Goal: Task Accomplishment & Management: Complete application form

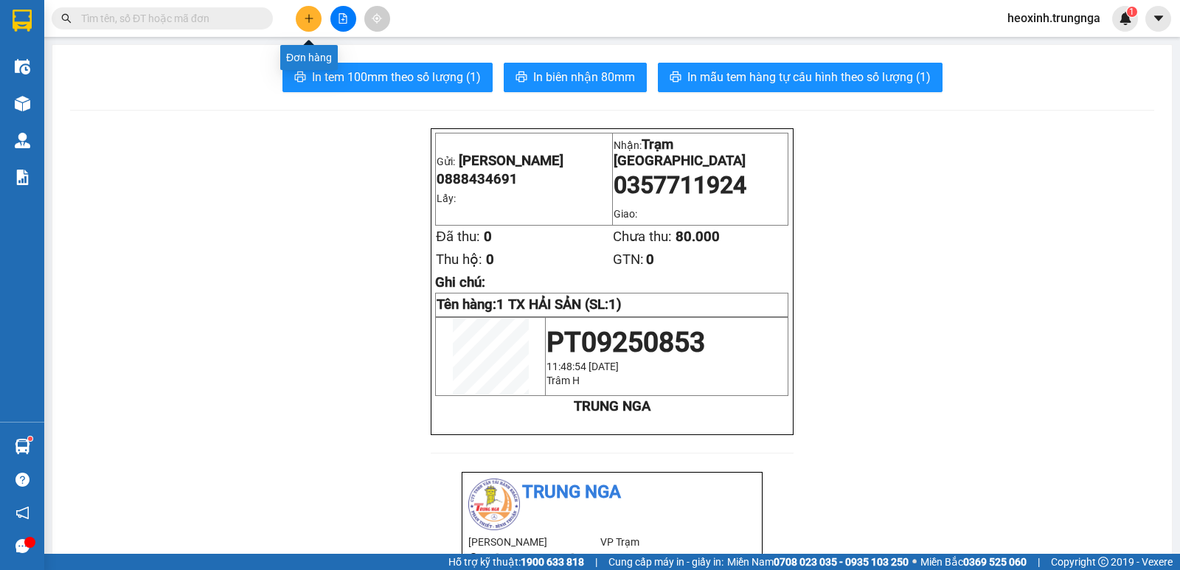
click at [298, 21] on button at bounding box center [309, 19] width 26 height 26
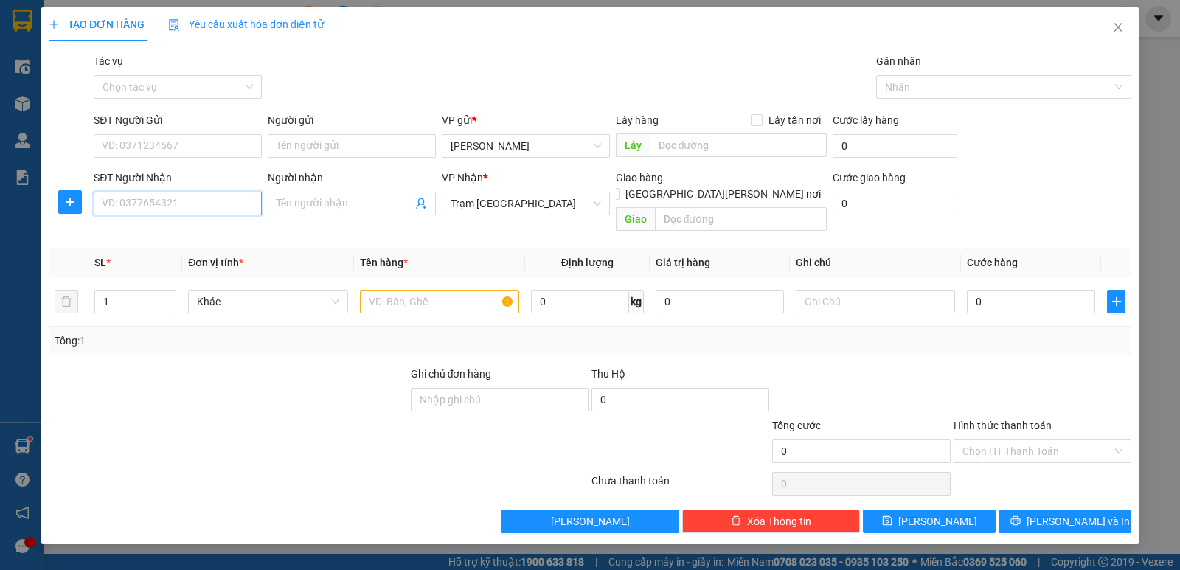
click at [139, 206] on input "SĐT Người Nhận" at bounding box center [178, 204] width 168 height 24
type input "0394274958"
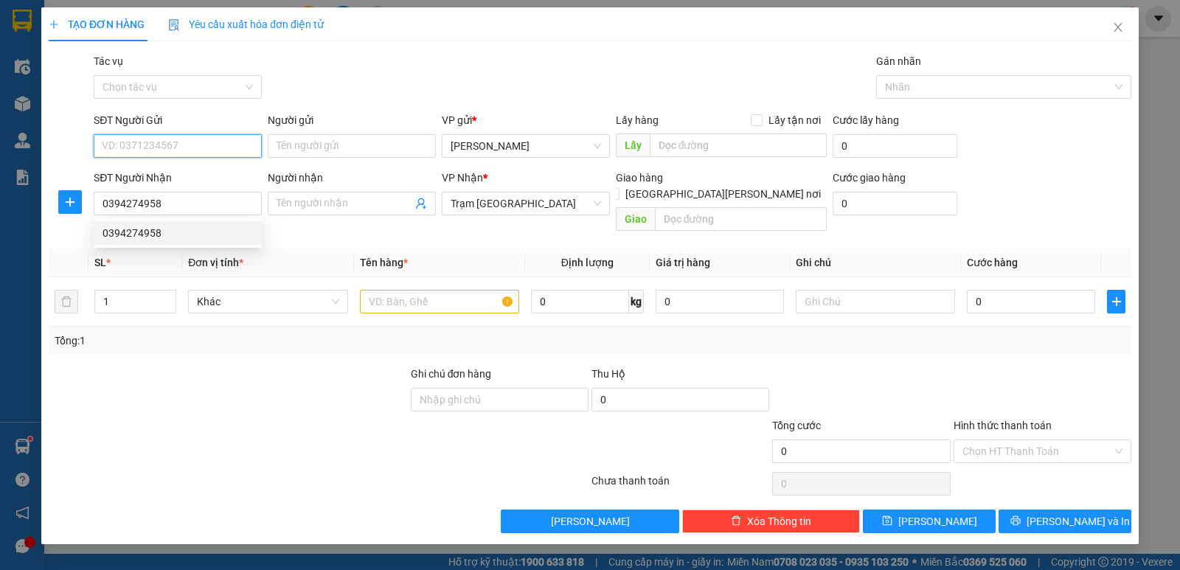
click at [207, 155] on input "SĐT Người Gửi" at bounding box center [178, 146] width 168 height 24
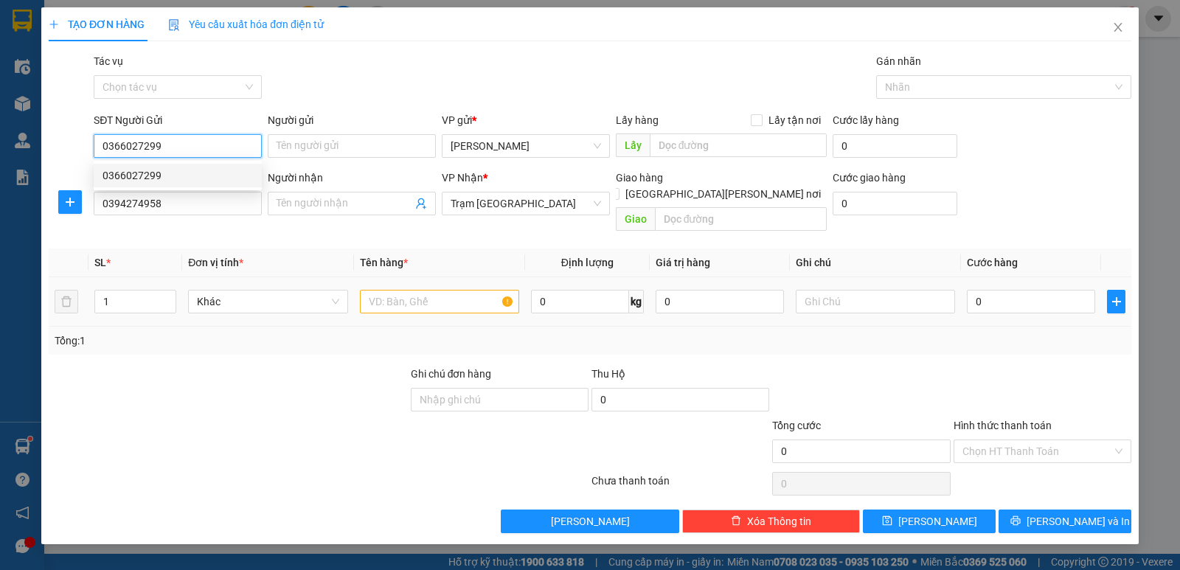
type input "0366027299"
click at [409, 290] on input "text" at bounding box center [439, 302] width 159 height 24
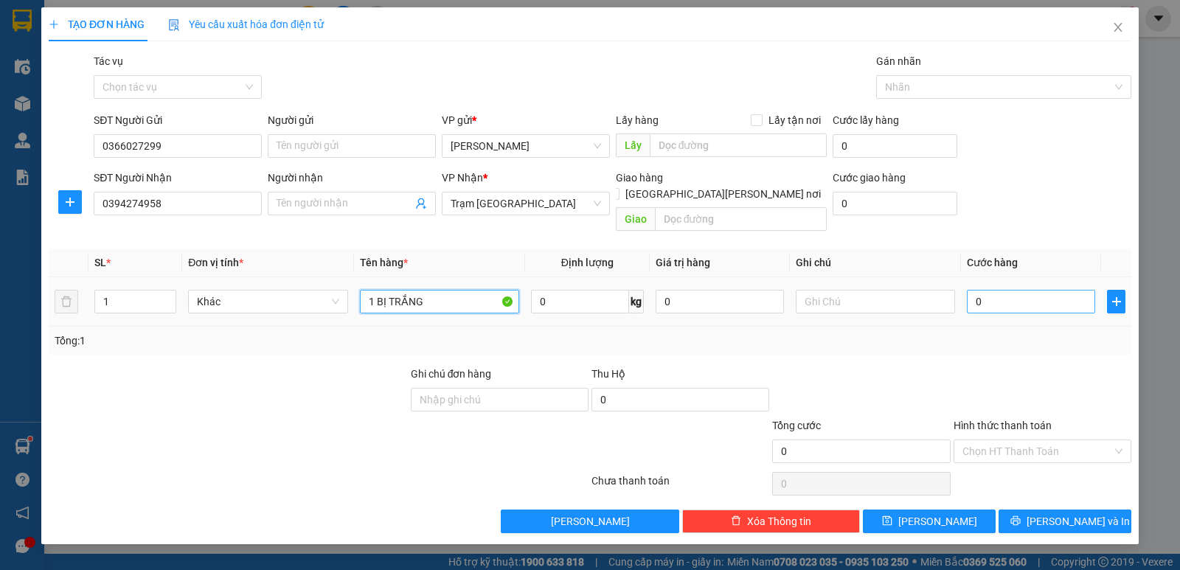
type input "1 BỊ TRẮNG"
click at [1005, 290] on input "0" at bounding box center [1031, 302] width 128 height 24
type input "4"
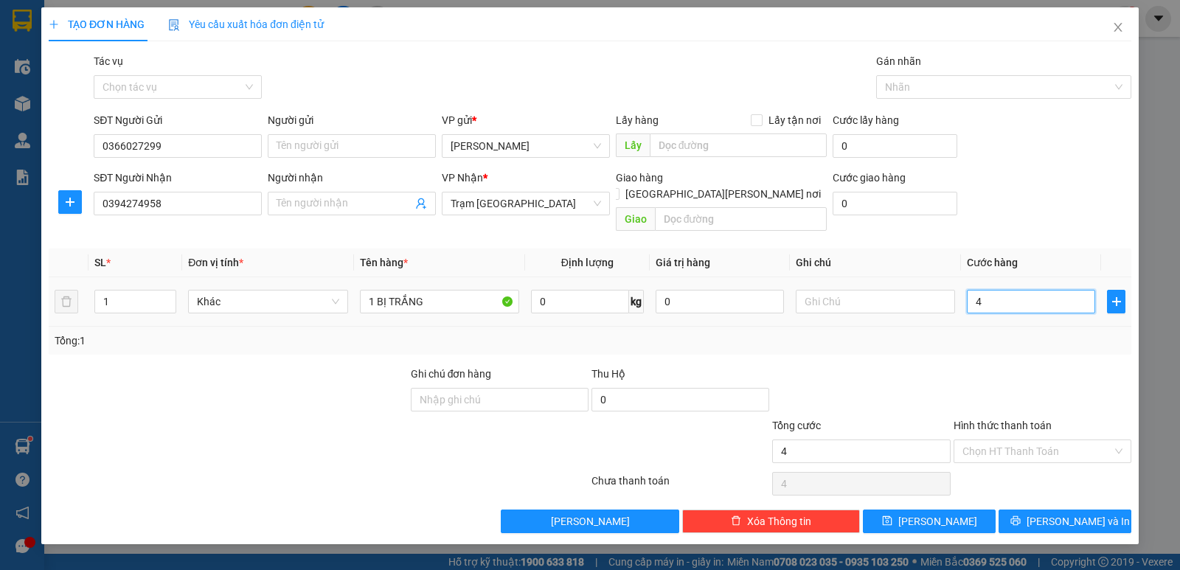
type input "40"
type input "40.000"
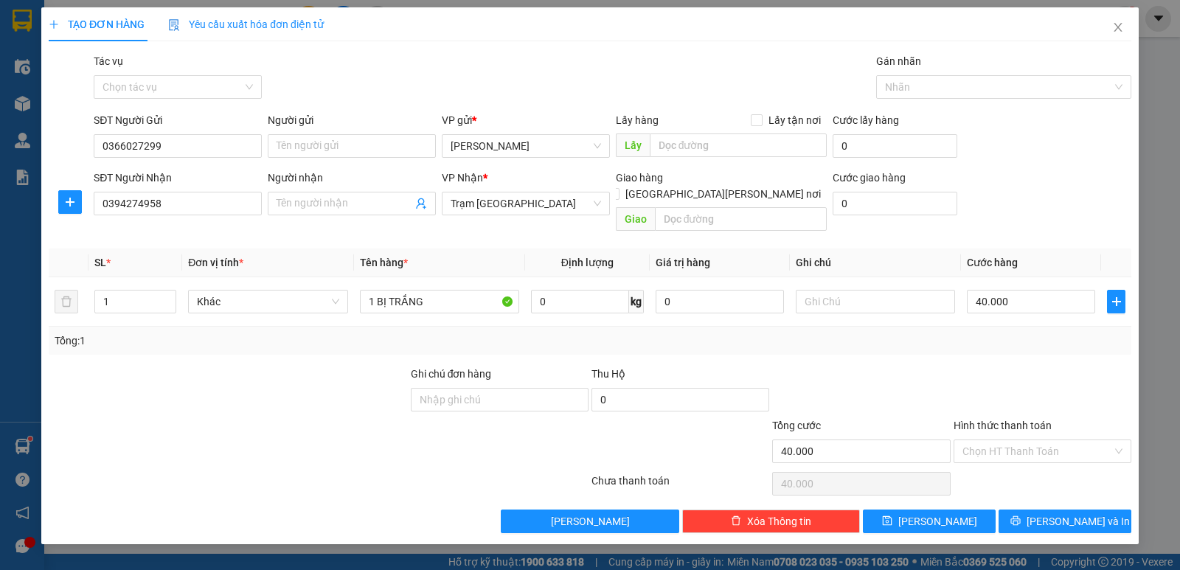
click at [1006, 340] on div "Transit Pickup Surcharge Ids Transit Deliver Surcharge Ids Transit Deliver Surc…" at bounding box center [590, 293] width 1082 height 480
click at [1036, 440] on input "Hình thức thanh toán" at bounding box center [1037, 451] width 150 height 22
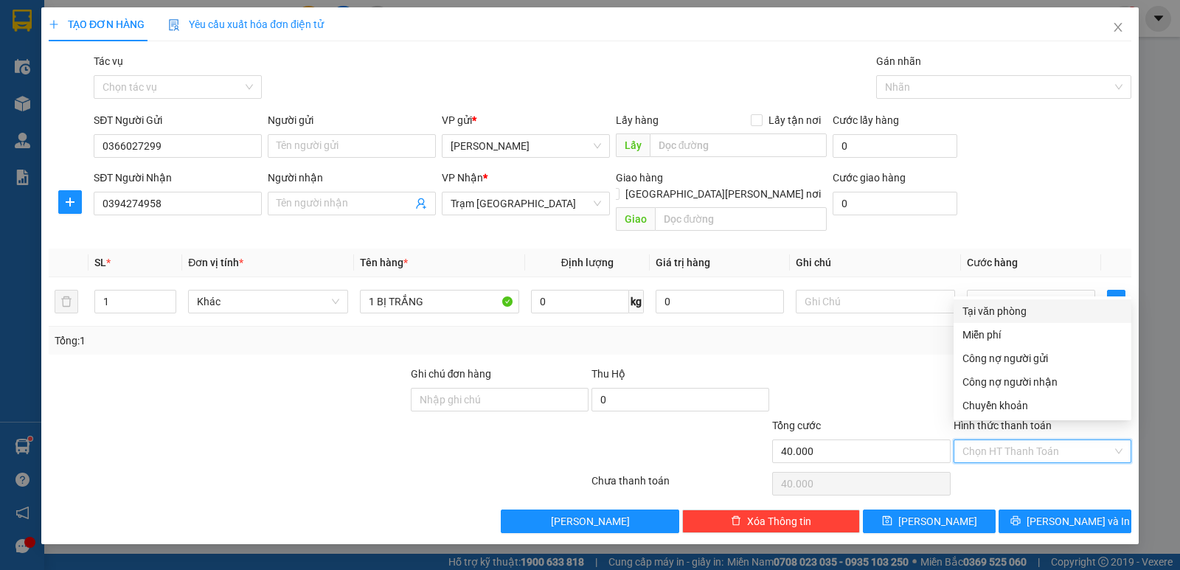
click at [993, 313] on div "Tại văn phòng" at bounding box center [1042, 311] width 160 height 16
type input "0"
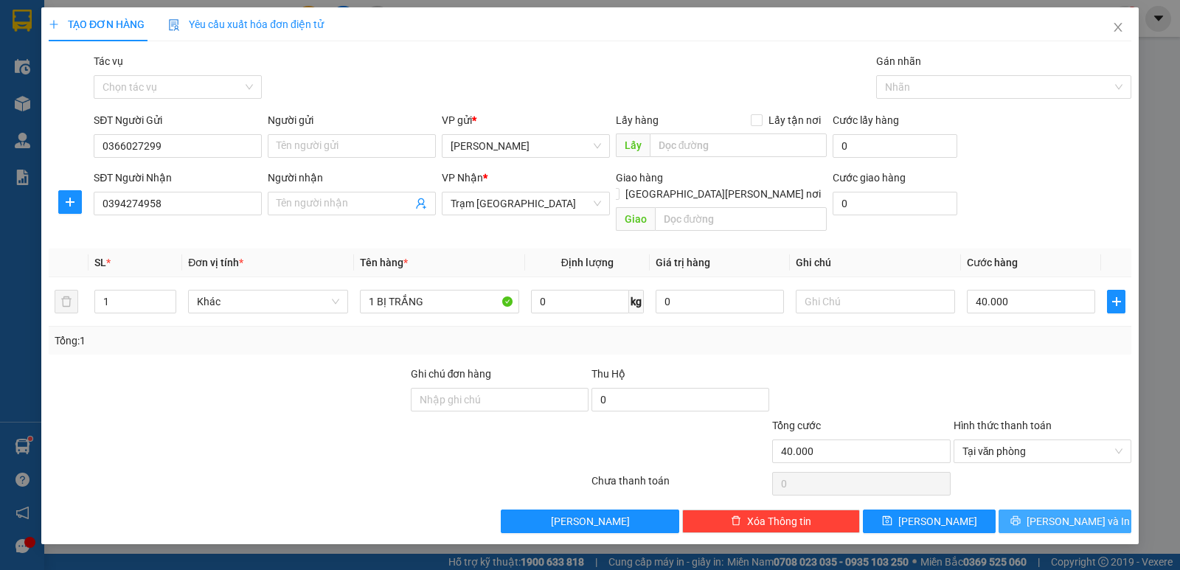
click at [1023, 509] on button "Lưu và In" at bounding box center [1064, 521] width 133 height 24
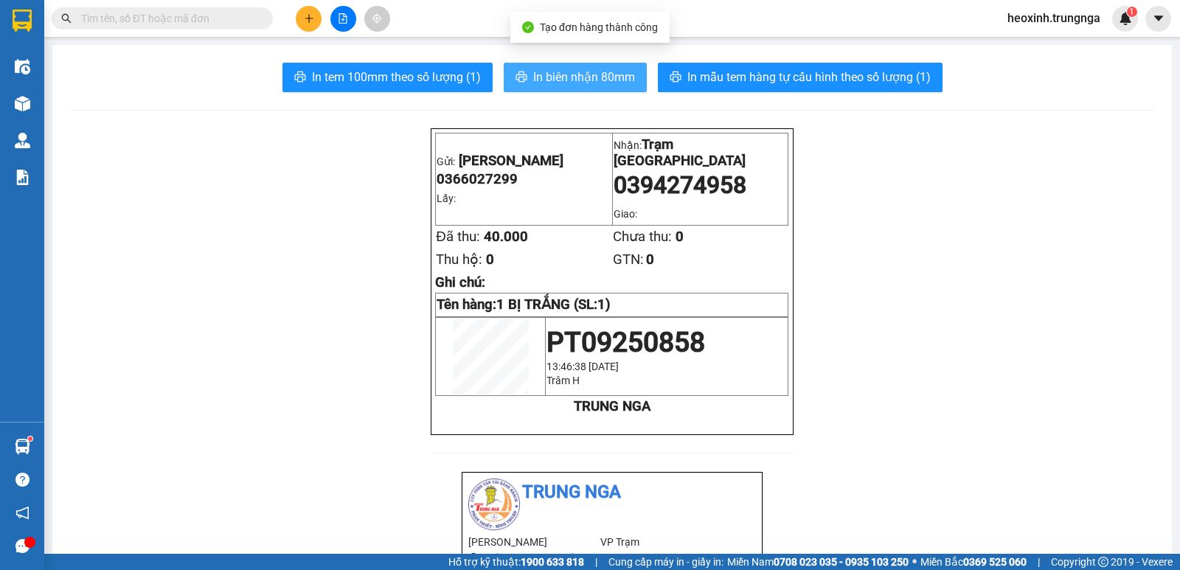
click at [561, 80] on span "In biên nhận 80mm" at bounding box center [584, 77] width 102 height 18
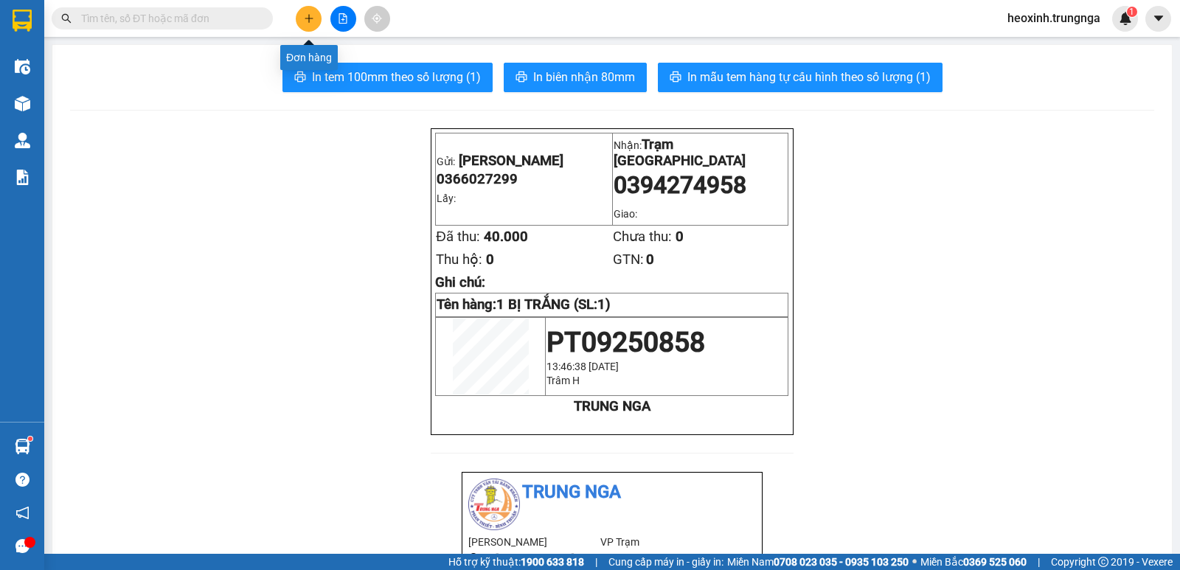
click at [305, 13] on icon "plus" at bounding box center [309, 18] width 10 height 10
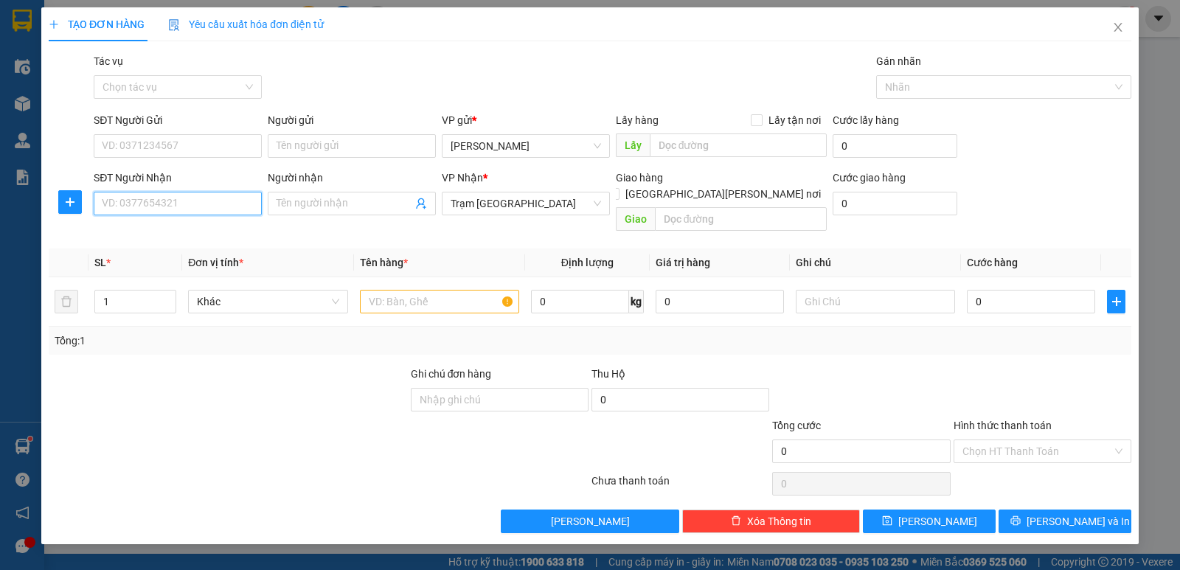
click at [164, 203] on input "SĐT Người Nhận" at bounding box center [178, 204] width 168 height 24
type input "0832493012"
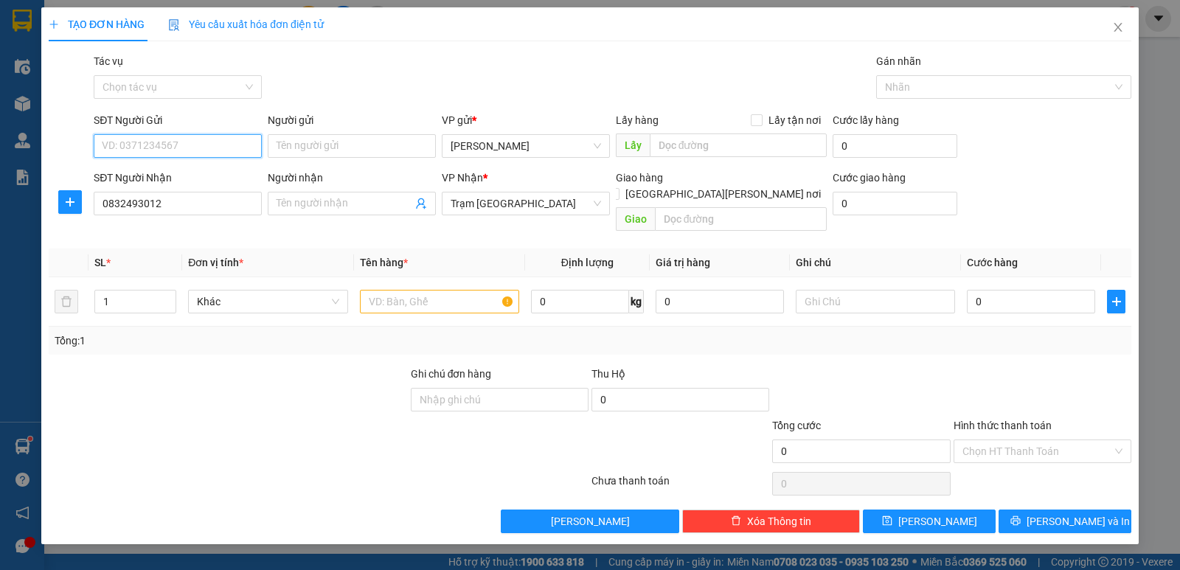
click at [144, 145] on input "SĐT Người Gửi" at bounding box center [178, 146] width 168 height 24
type input "0942176299"
click at [437, 290] on input "text" at bounding box center [439, 302] width 159 height 24
click at [1017, 290] on input "0" at bounding box center [1031, 302] width 128 height 24
type input "4"
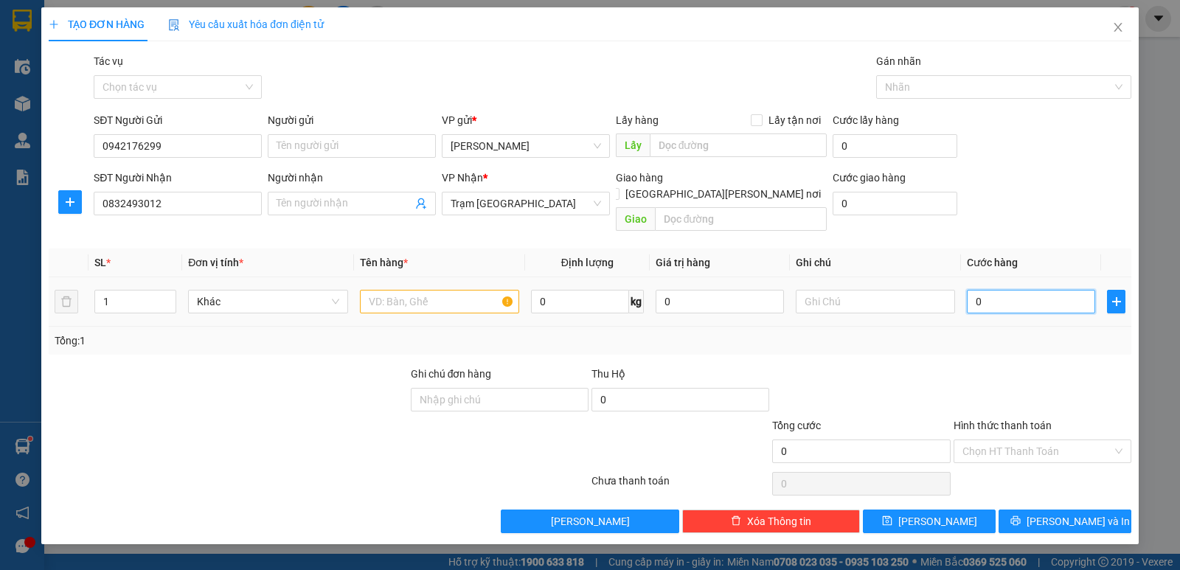
type input "4"
type input "40"
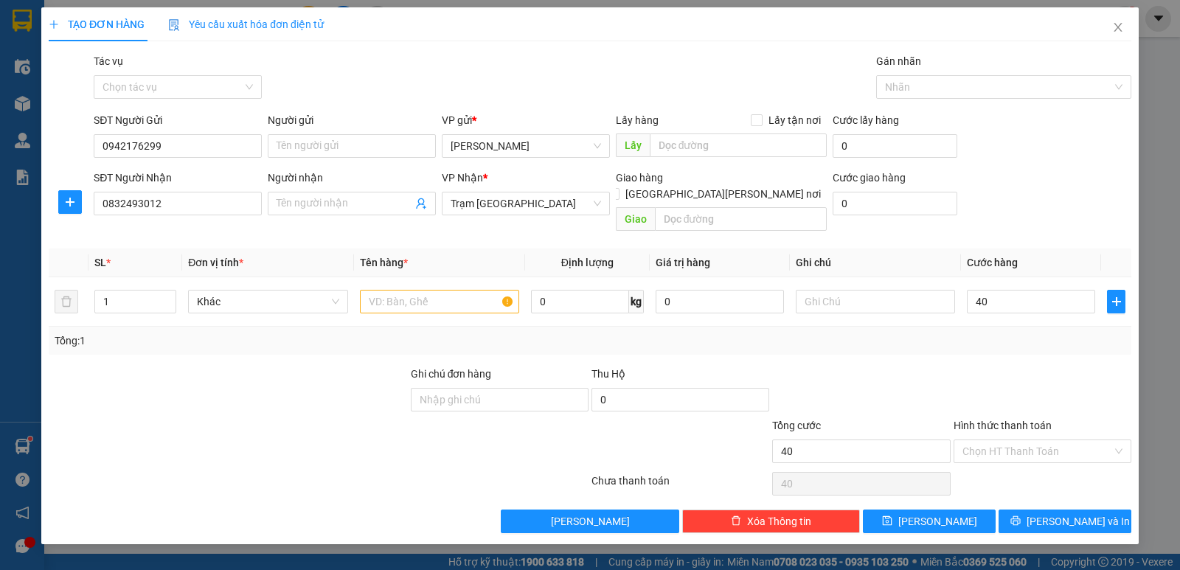
type input "40.000"
click at [994, 333] on div "Tổng: 1" at bounding box center [590, 341] width 1071 height 16
click at [422, 290] on input "text" at bounding box center [439, 302] width 159 height 24
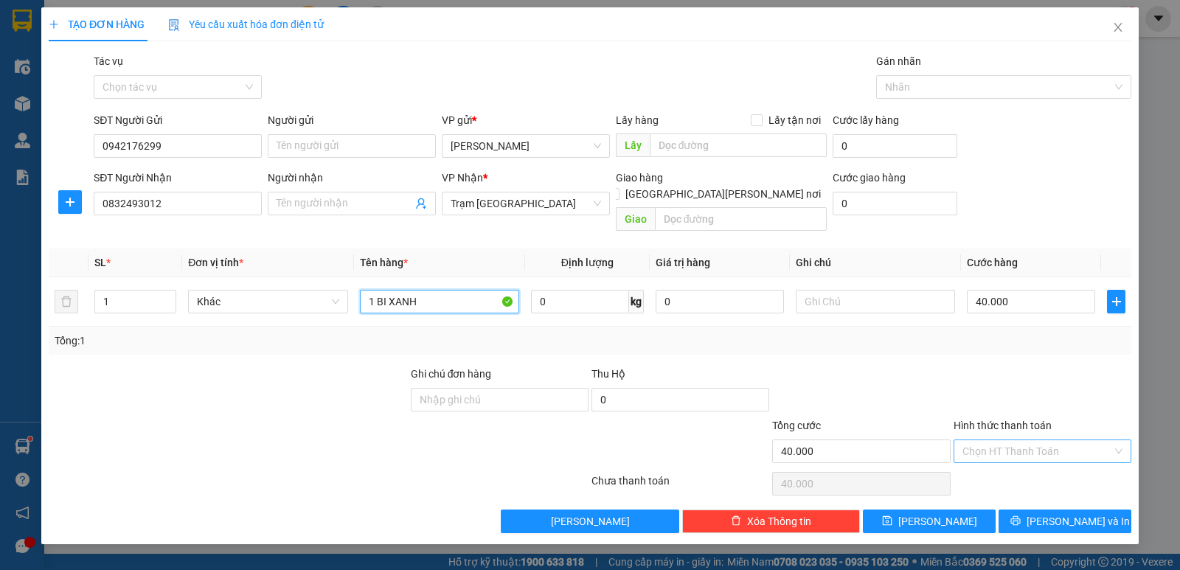
type input "1 BI XANH"
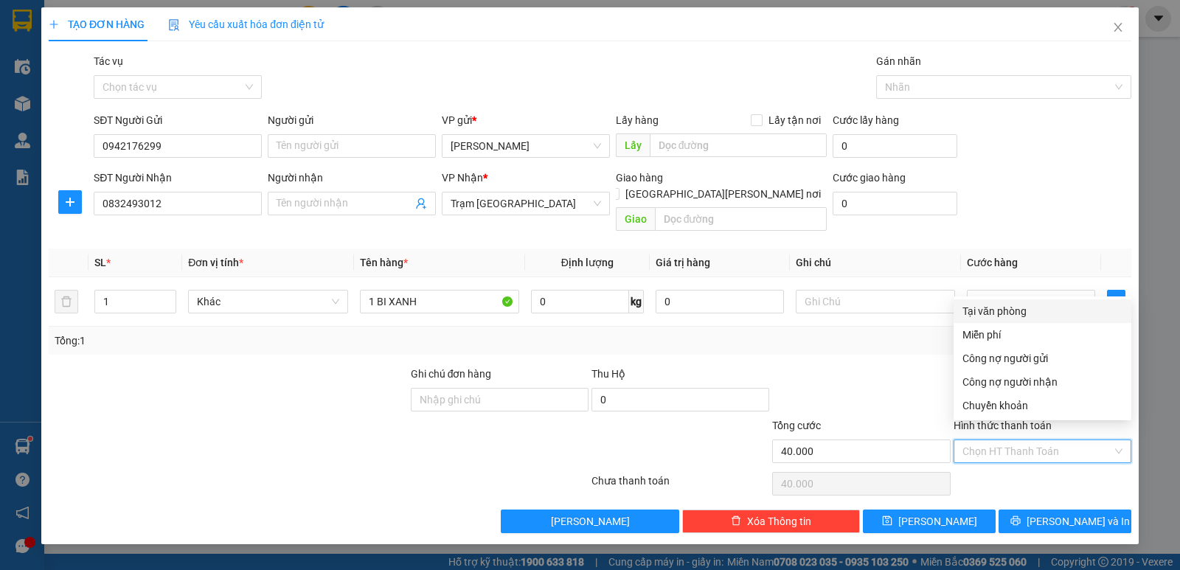
click at [991, 442] on input "Hình thức thanh toán" at bounding box center [1037, 451] width 150 height 22
click at [984, 318] on div "Tại văn phòng" at bounding box center [1042, 311] width 160 height 16
type input "0"
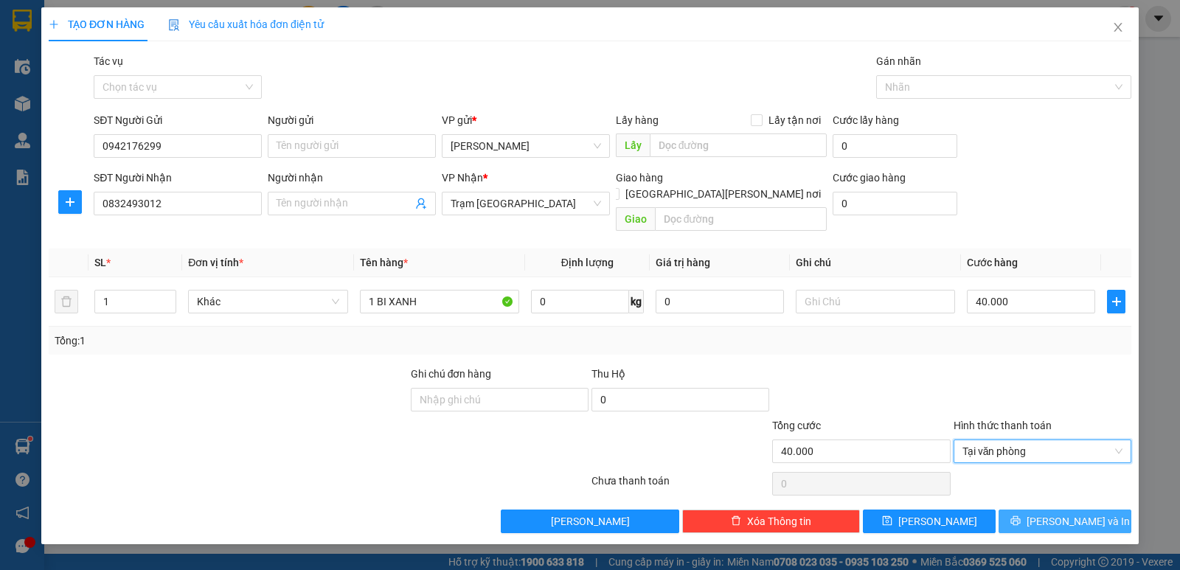
drag, startPoint x: 1053, startPoint y: 498, endPoint x: 835, endPoint y: 229, distance: 346.6
click at [1054, 513] on span "Lưu và In" at bounding box center [1077, 521] width 103 height 16
click at [1015, 511] on button "Lưu và In" at bounding box center [1064, 521] width 133 height 24
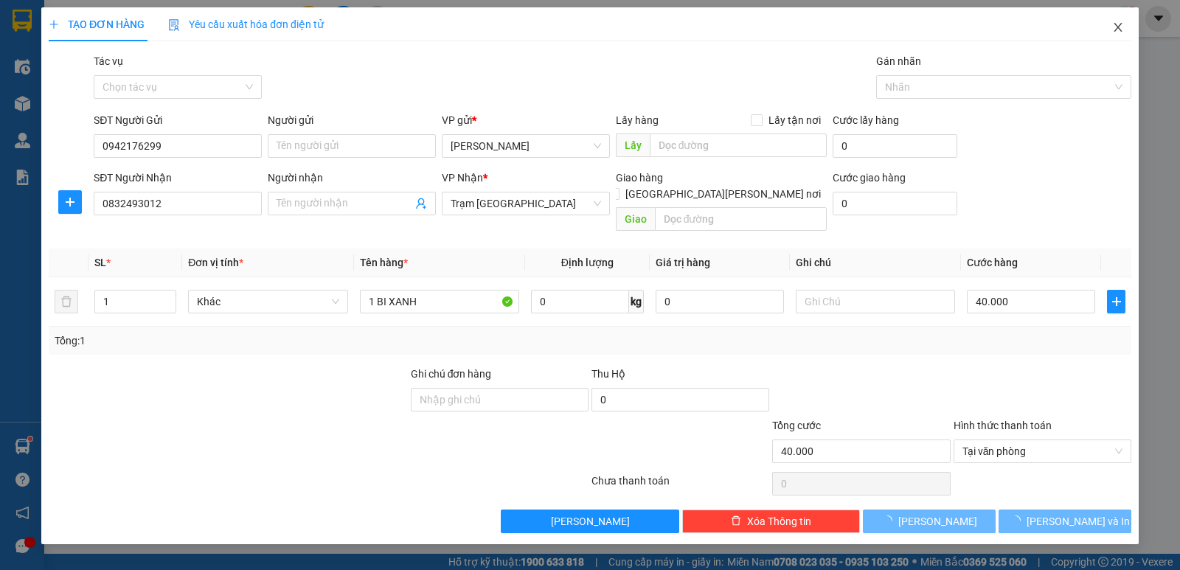
click at [1117, 16] on span "Close" at bounding box center [1117, 27] width 41 height 41
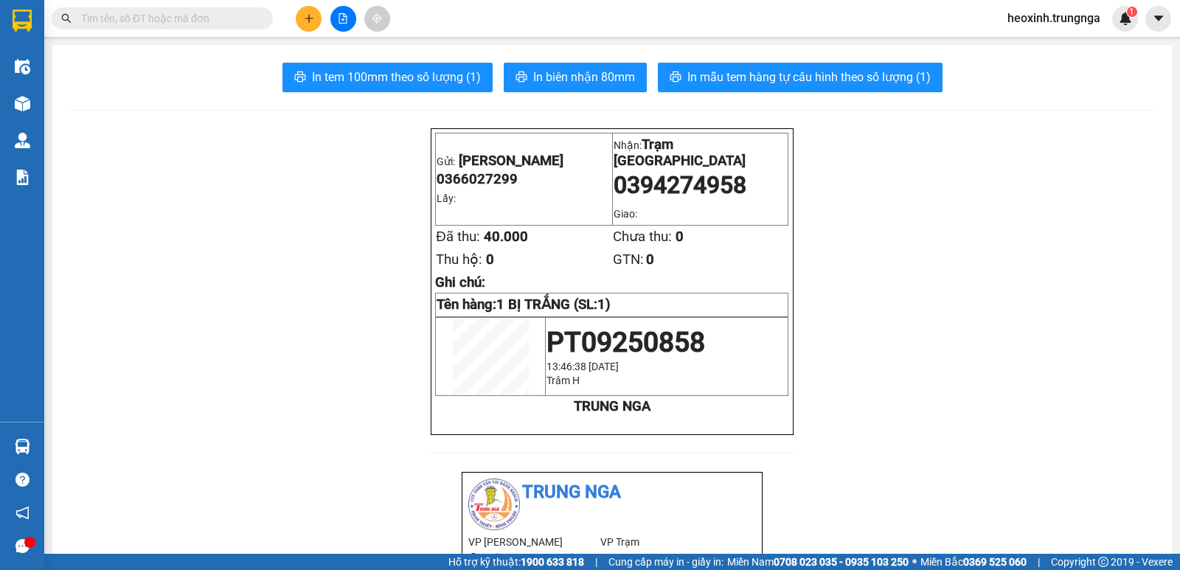
click at [1057, 20] on span "heoxinh.trungnga" at bounding box center [1053, 18] width 116 height 18
click at [1042, 70] on span "Đổi mật khẩu" at bounding box center [1060, 69] width 86 height 16
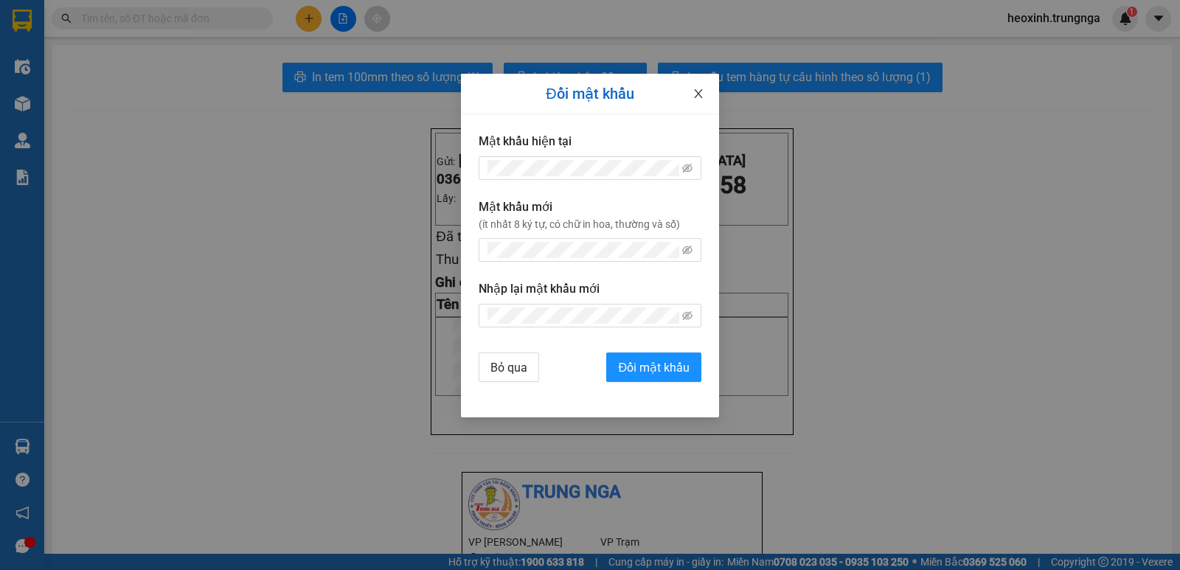
click at [701, 94] on icon "close" at bounding box center [698, 94] width 12 height 12
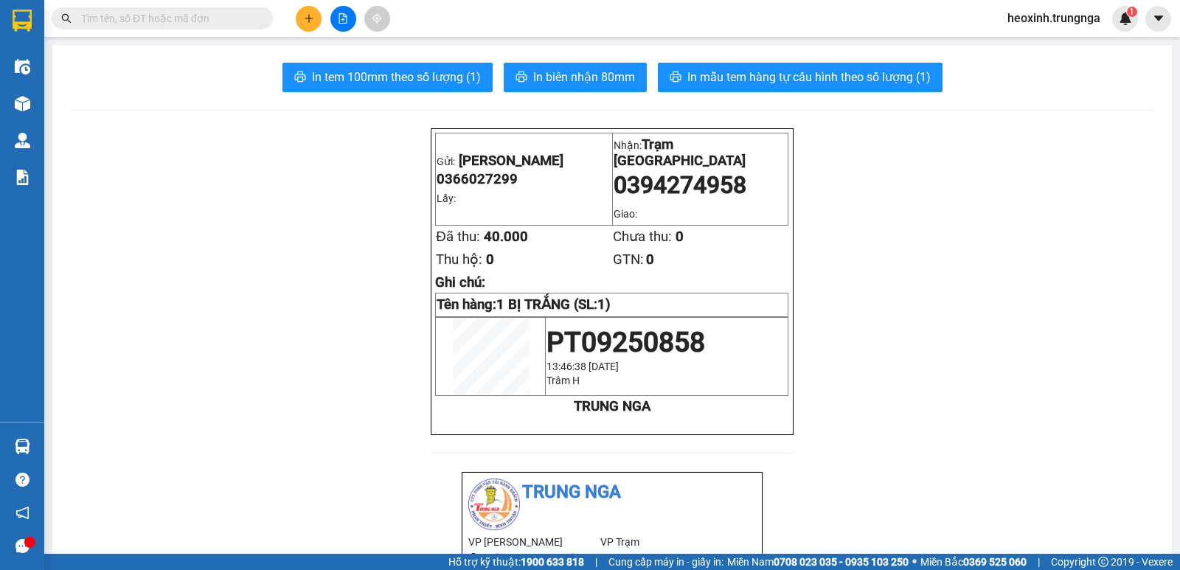
click at [1043, 14] on span "heoxinh.trungnga" at bounding box center [1053, 18] width 116 height 18
click at [1040, 41] on span "Đăng xuất" at bounding box center [1060, 46] width 86 height 16
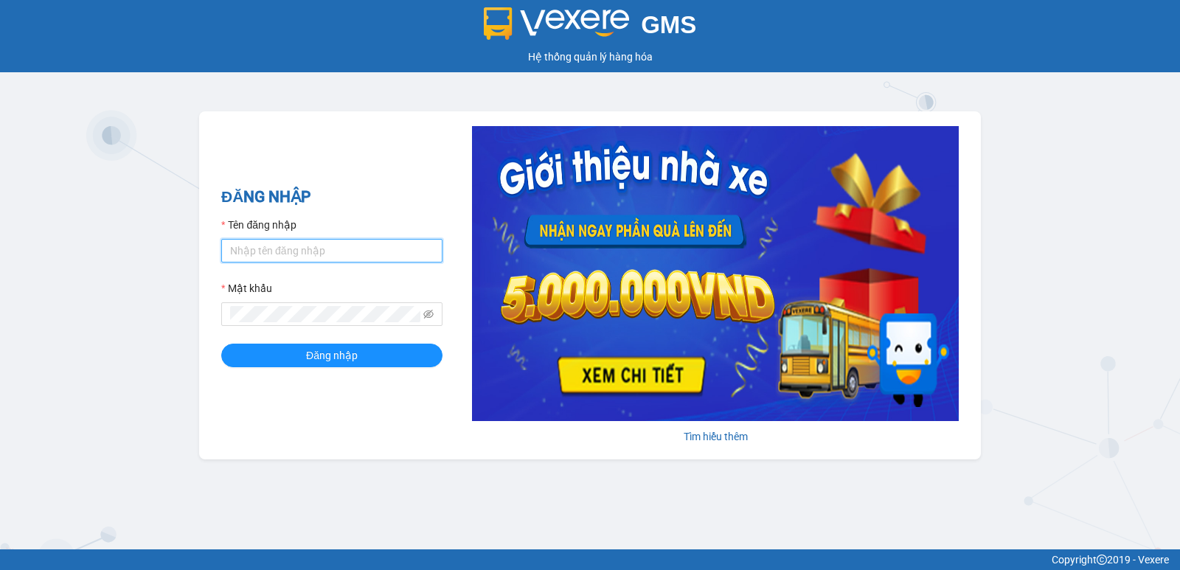
click at [354, 254] on input "Tên đăng nhập" at bounding box center [331, 251] width 221 height 24
type input "quynhquynh.trungnga"
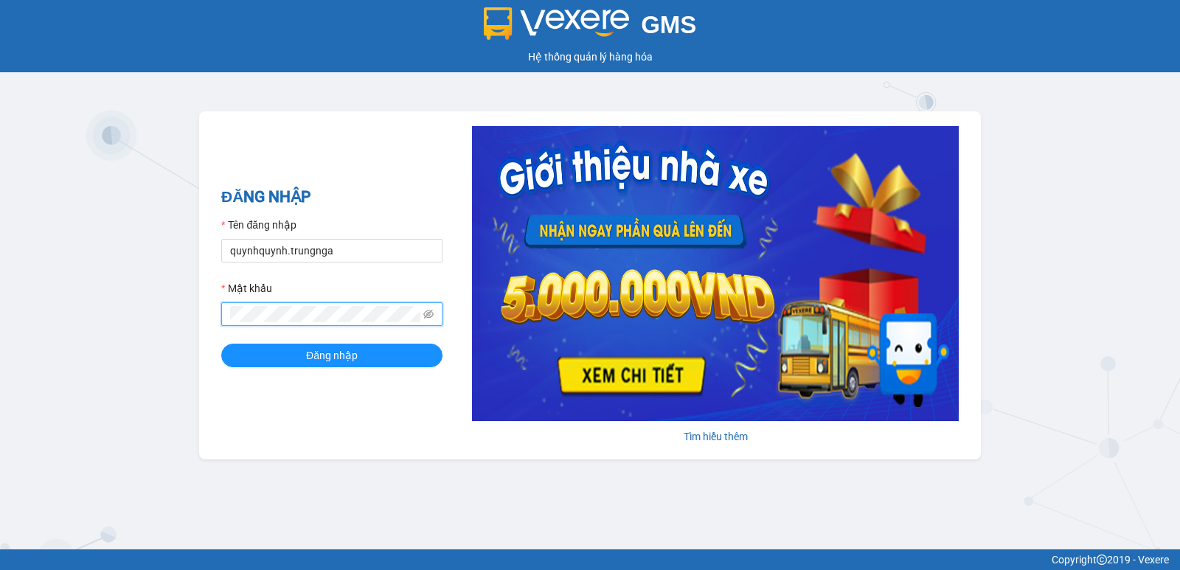
click at [221, 344] on button "Đăng nhập" at bounding box center [331, 356] width 221 height 24
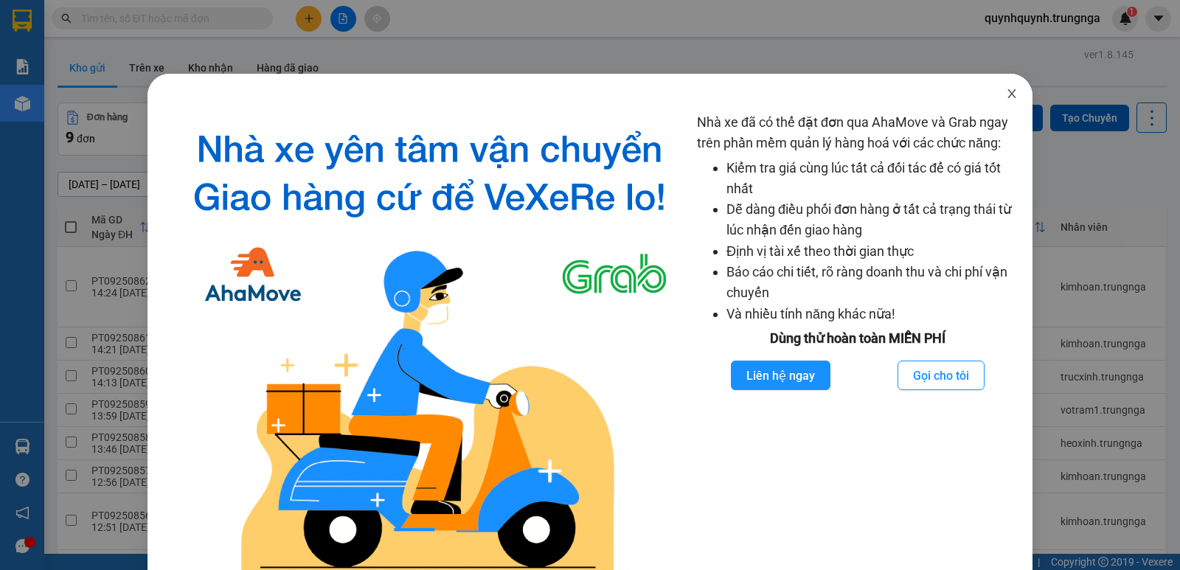
drag, startPoint x: 995, startPoint y: 83, endPoint x: 993, endPoint y: 70, distance: 13.4
click at [992, 80] on span "Close" at bounding box center [1011, 94] width 41 height 41
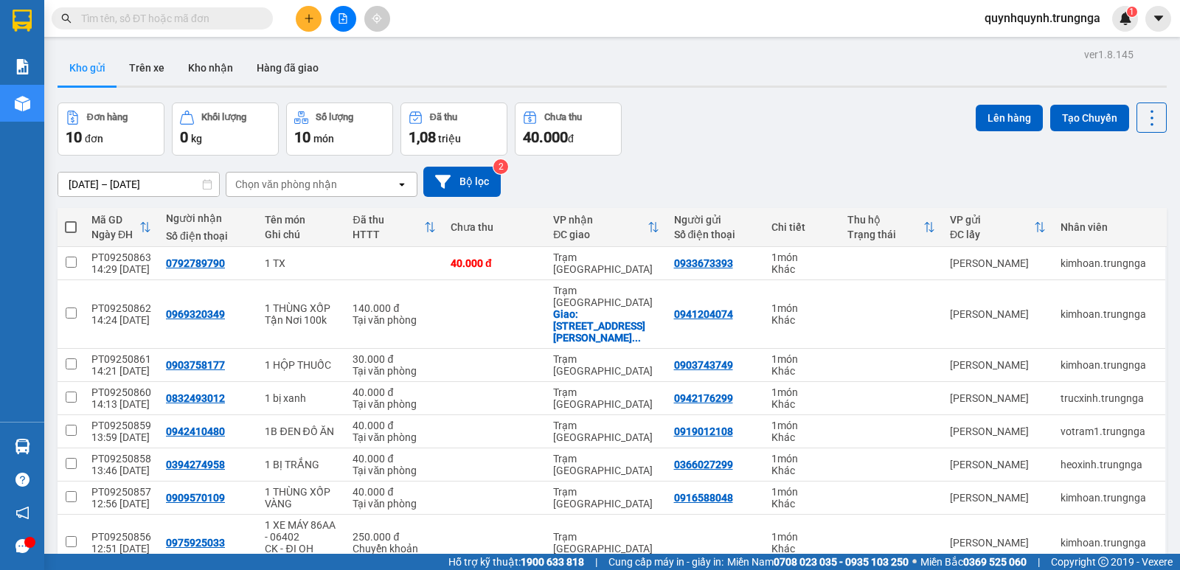
click at [1053, 37] on main "ver 1.8.145 Kho gửi Trên xe Kho nhận Hàng đã giao Đơn hàng 10 đơn Khối lượng 0 …" at bounding box center [590, 277] width 1180 height 554
drag, startPoint x: 1053, startPoint y: 32, endPoint x: 1055, endPoint y: 22, distance: 9.8
click at [1055, 22] on div "Kết quả tìm kiếm ( 0 ) Bộ lọc No Data quynhquynh.trungnga 1" at bounding box center [590, 18] width 1180 height 37
click at [1055, 22] on span "quynhquynh.trungnga" at bounding box center [1041, 18] width 139 height 18
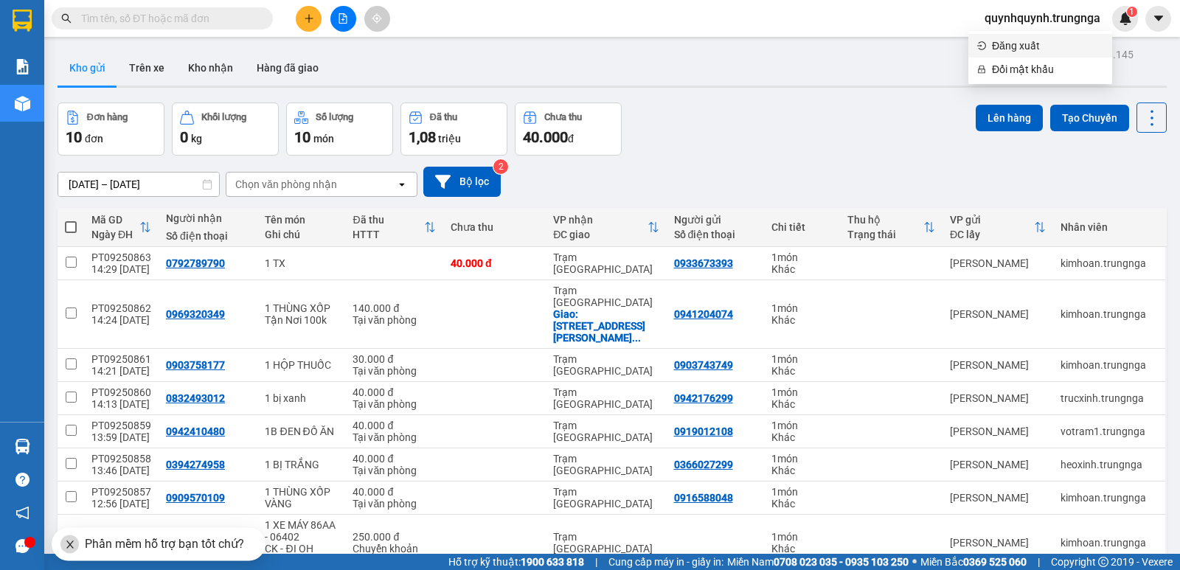
click at [1012, 48] on span "Đăng xuất" at bounding box center [1047, 46] width 111 height 16
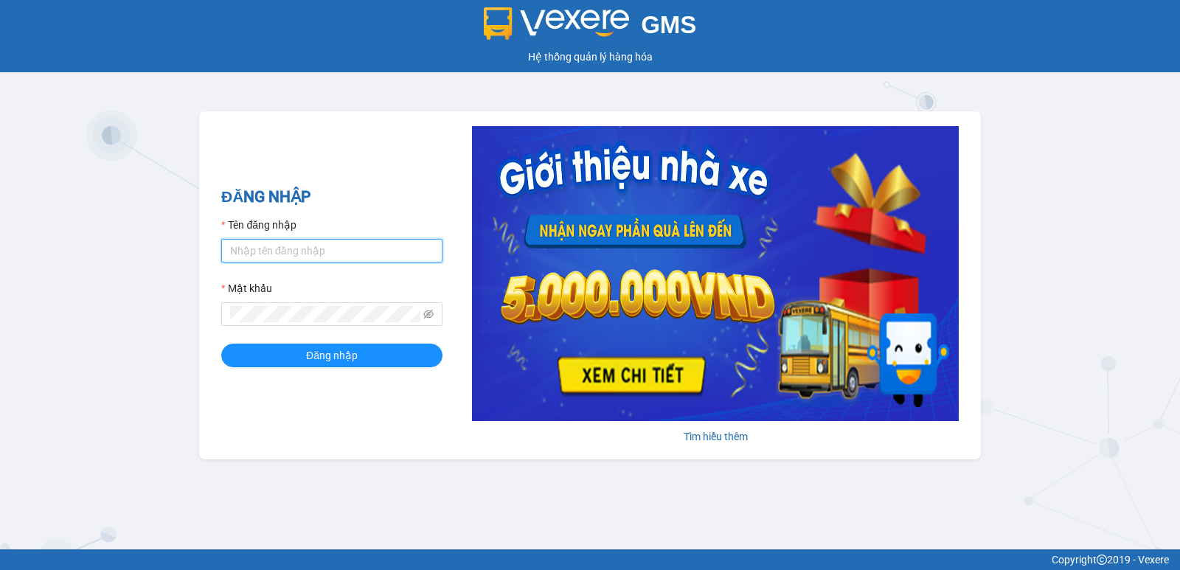
click at [233, 260] on input "Tên đăng nhập" at bounding box center [331, 251] width 221 height 24
type input "thucute.trungnga"
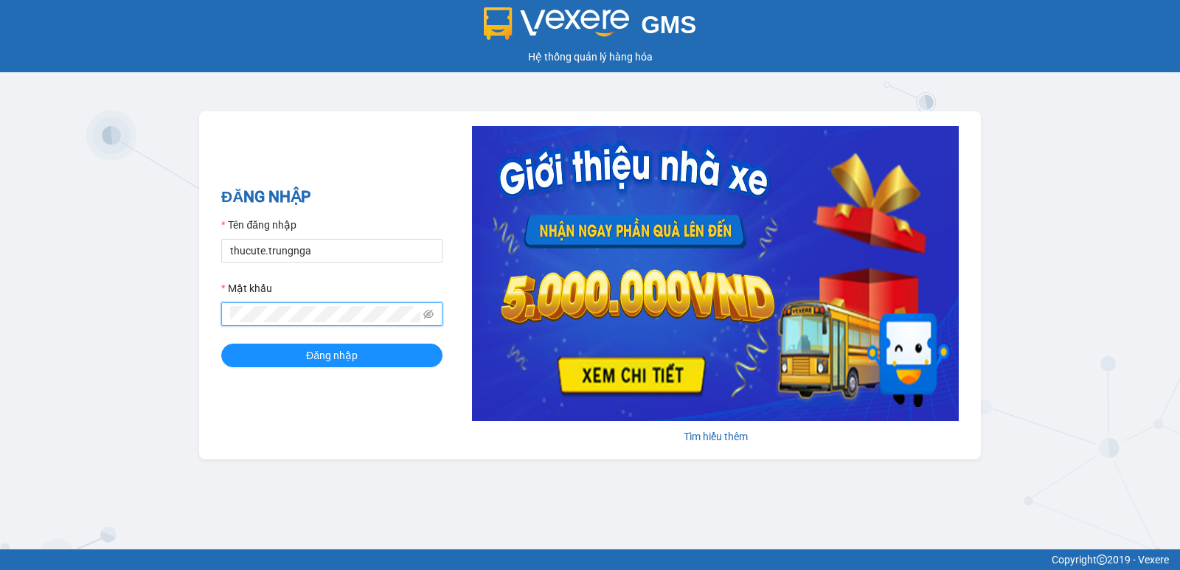
click at [221, 344] on button "Đăng nhập" at bounding box center [331, 356] width 221 height 24
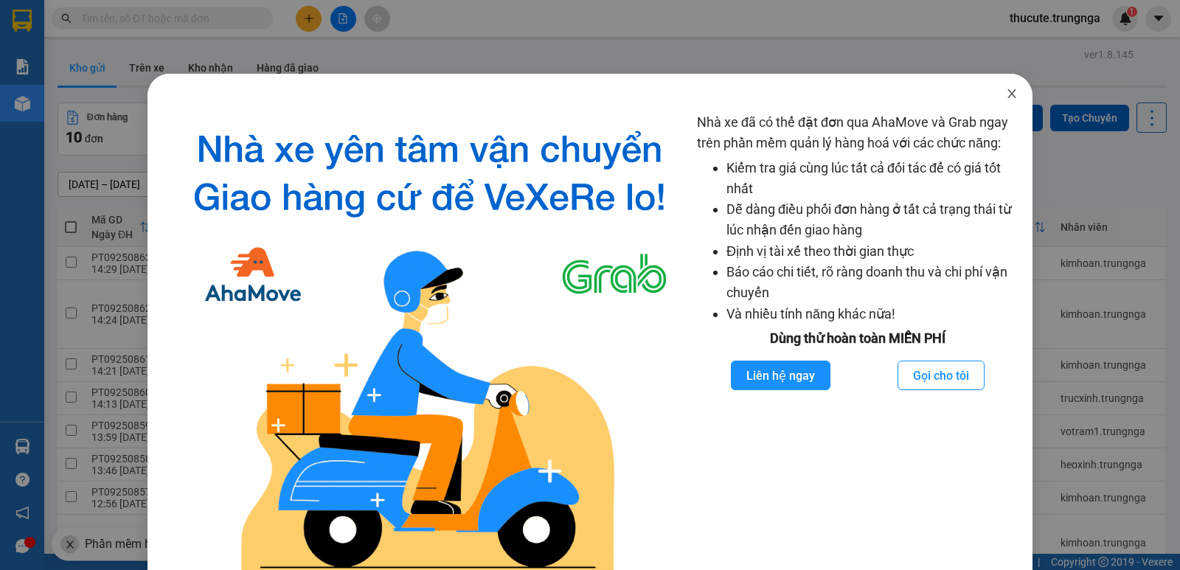
click at [1010, 96] on span "Close" at bounding box center [1011, 94] width 41 height 41
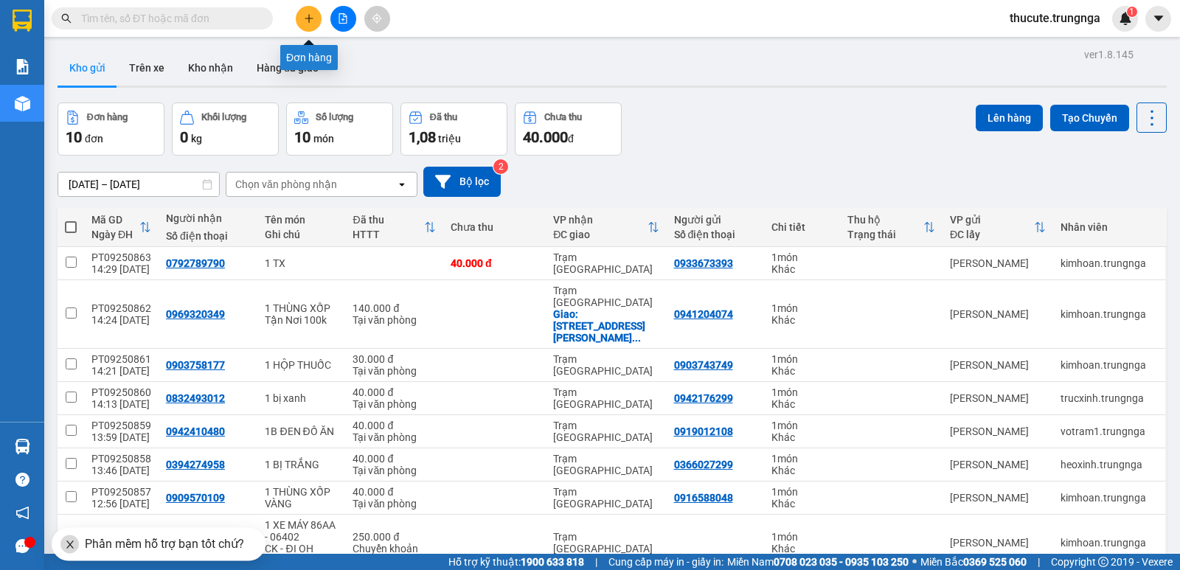
click at [316, 22] on button at bounding box center [309, 19] width 26 height 26
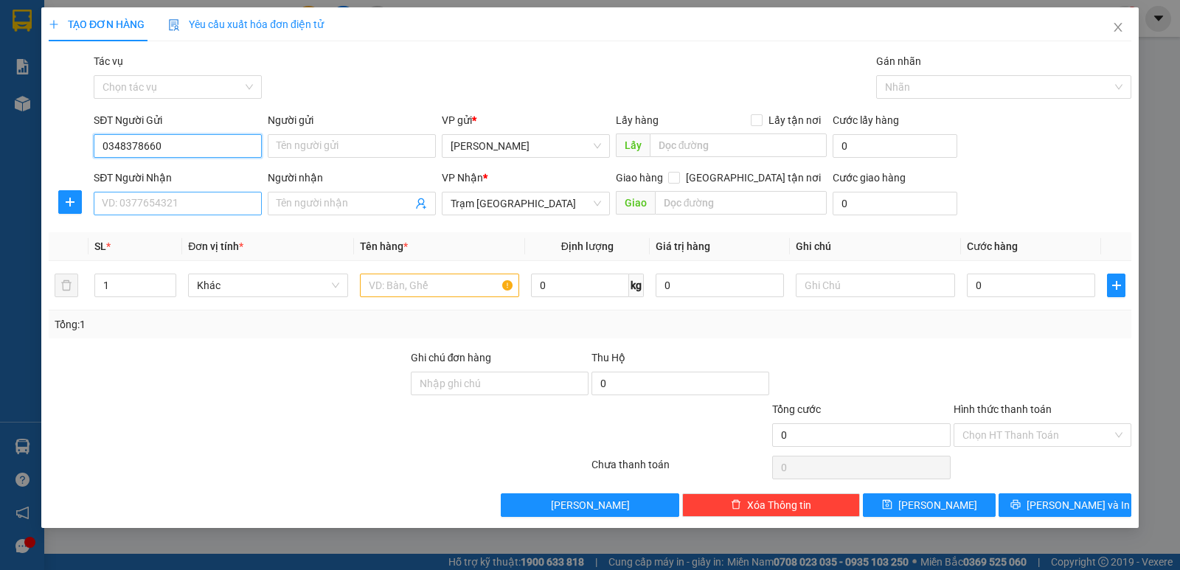
type input "0348378660"
click at [146, 202] on input "SĐT Người Nhận" at bounding box center [178, 204] width 168 height 24
type input "0378228082"
click at [385, 294] on input "text" at bounding box center [439, 286] width 159 height 24
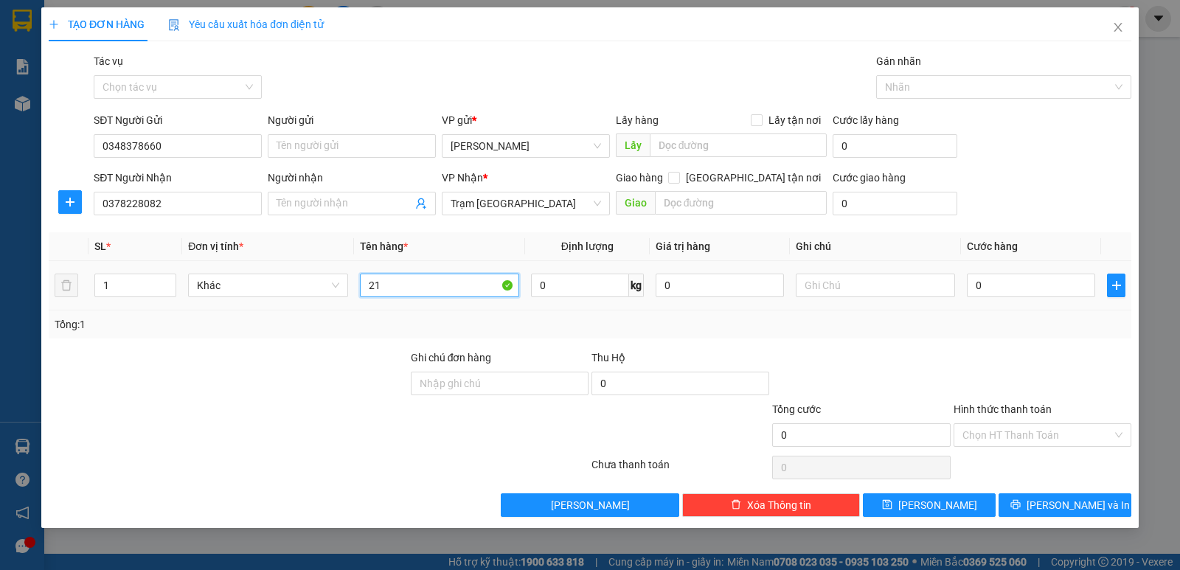
type input "2"
type input "1 bao gạo"
click at [1010, 289] on div "0" at bounding box center [1031, 285] width 128 height 29
click at [1002, 279] on input "0" at bounding box center [1031, 286] width 128 height 24
type input "5"
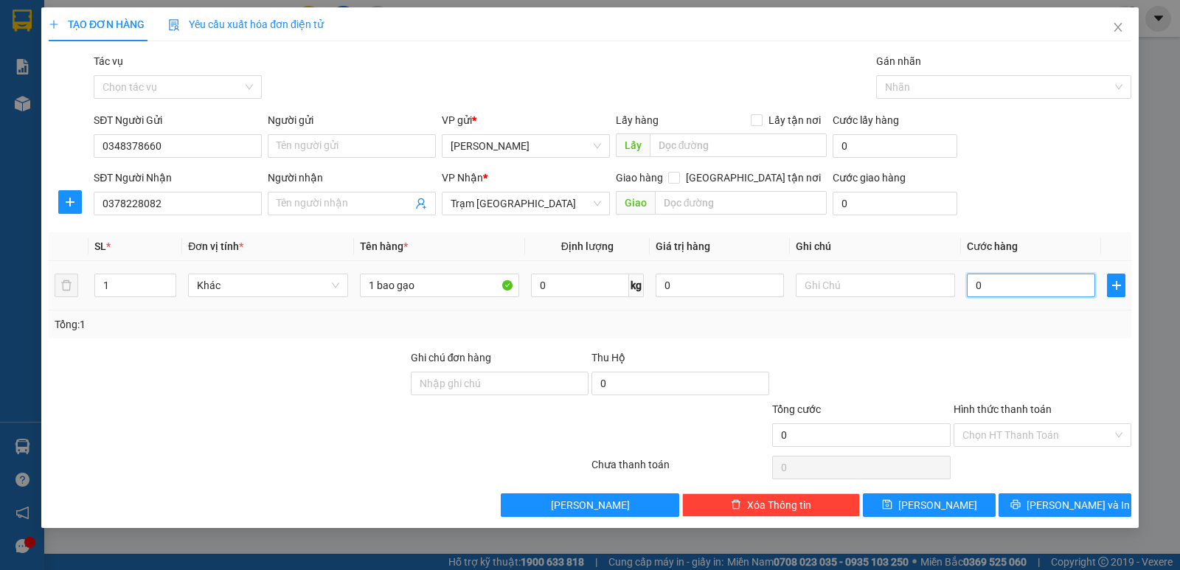
type input "5"
type input "50"
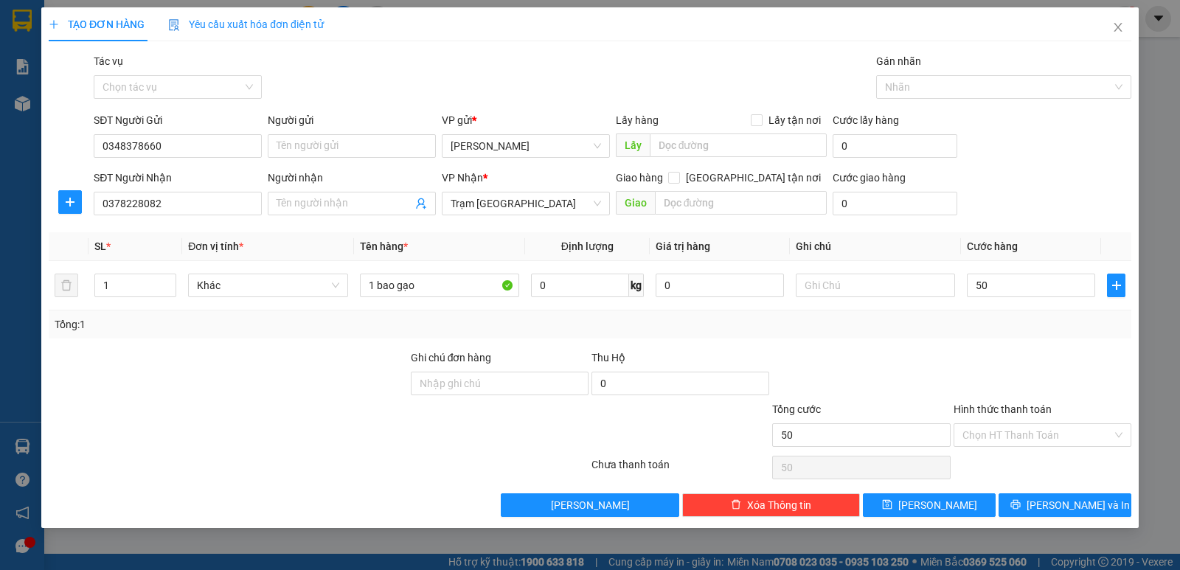
type input "50.000"
click at [991, 325] on div "Tổng: 1" at bounding box center [590, 324] width 1071 height 16
click at [1026, 434] on input "Hình thức thanh toán" at bounding box center [1037, 435] width 150 height 22
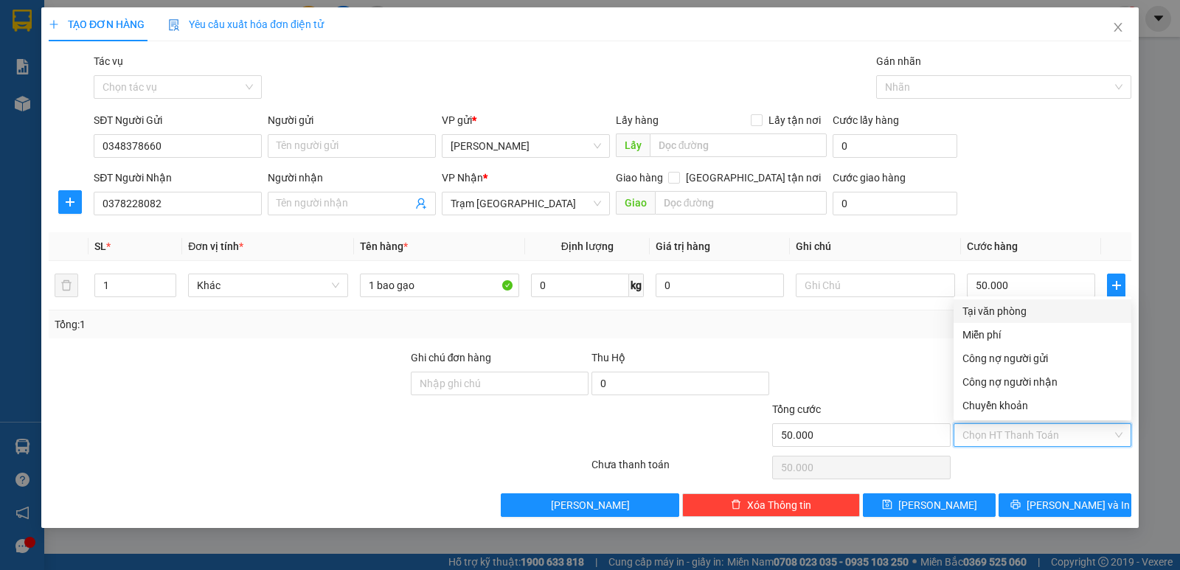
click at [1030, 310] on div "Tại văn phòng" at bounding box center [1042, 311] width 160 height 16
type input "0"
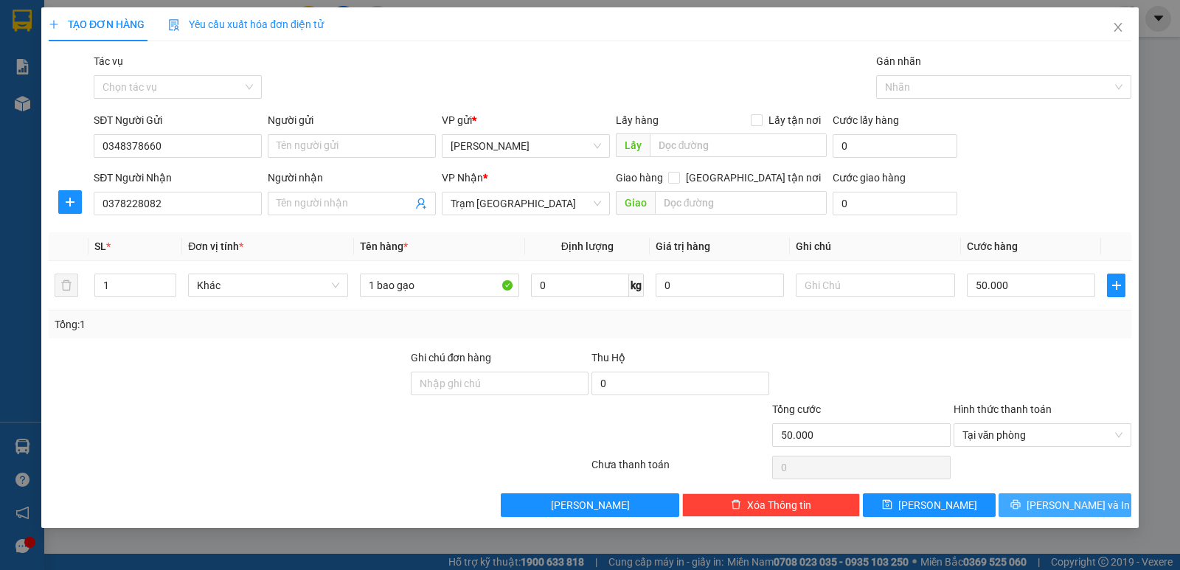
click at [1076, 497] on span "Lưu và In" at bounding box center [1077, 505] width 103 height 16
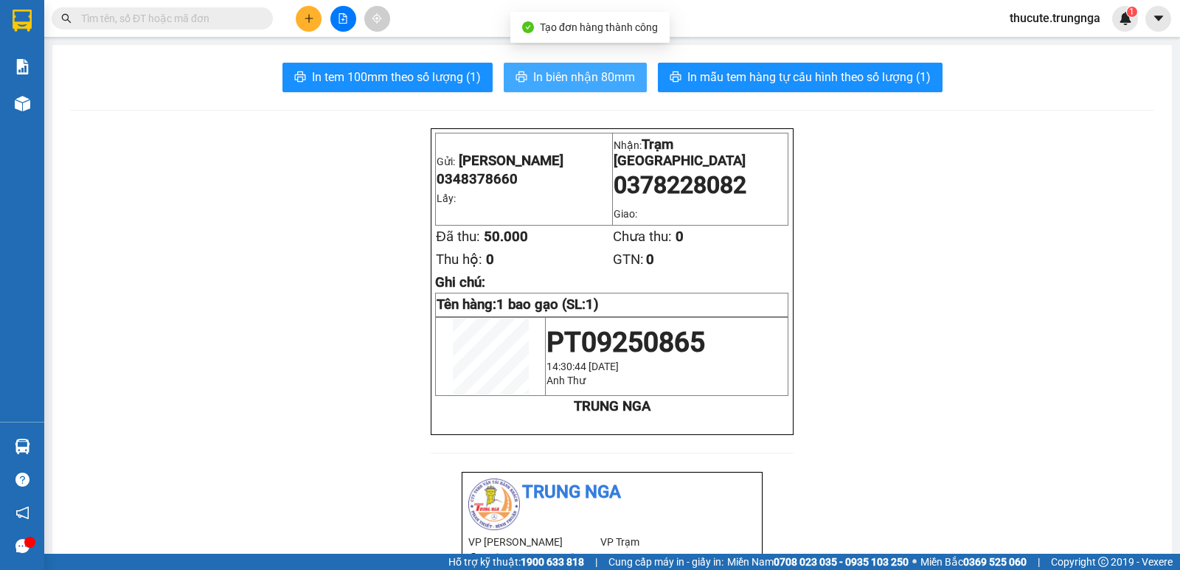
click at [585, 69] on span "In biên nhận 80mm" at bounding box center [584, 77] width 102 height 18
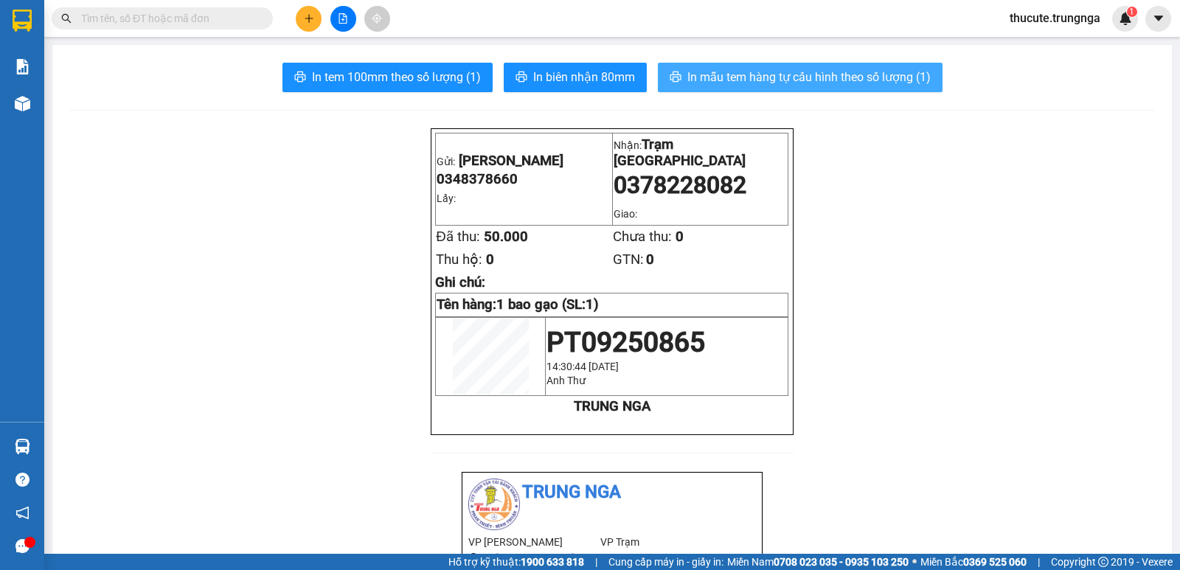
click at [913, 69] on span "In mẫu tem hàng tự cấu hình theo số lượng (1)" at bounding box center [808, 77] width 243 height 18
